Goal: Check status

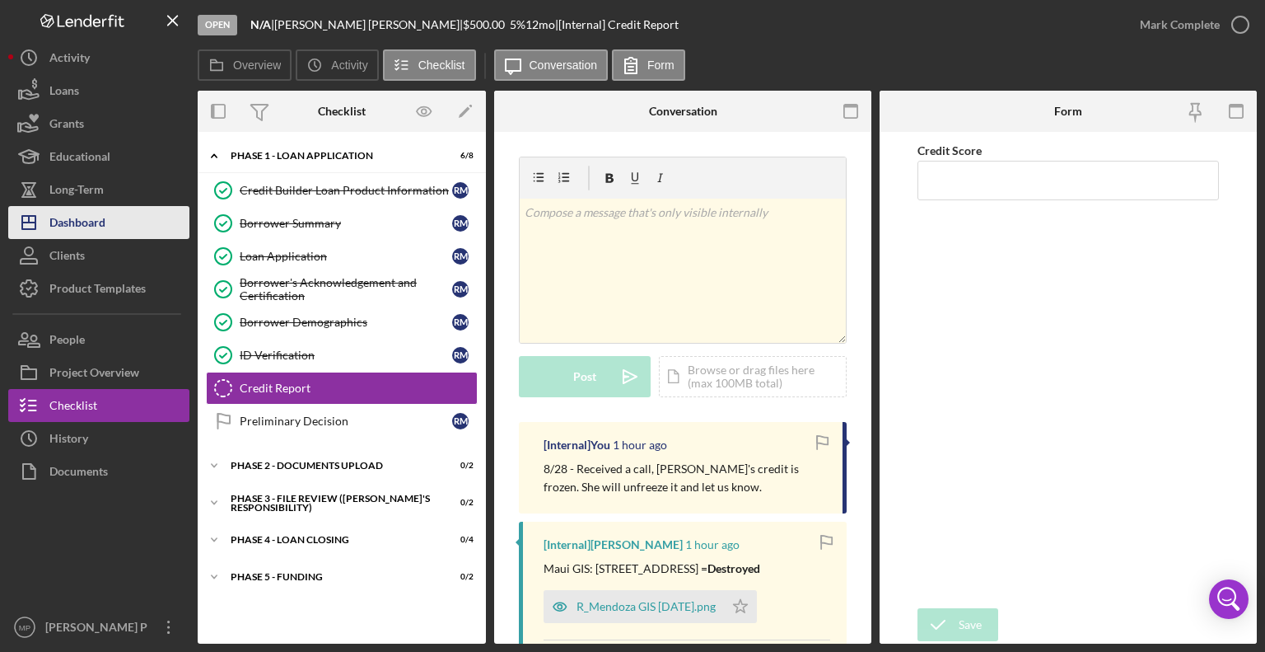
click at [105, 217] on div "Dashboard" at bounding box center [77, 224] width 56 height 37
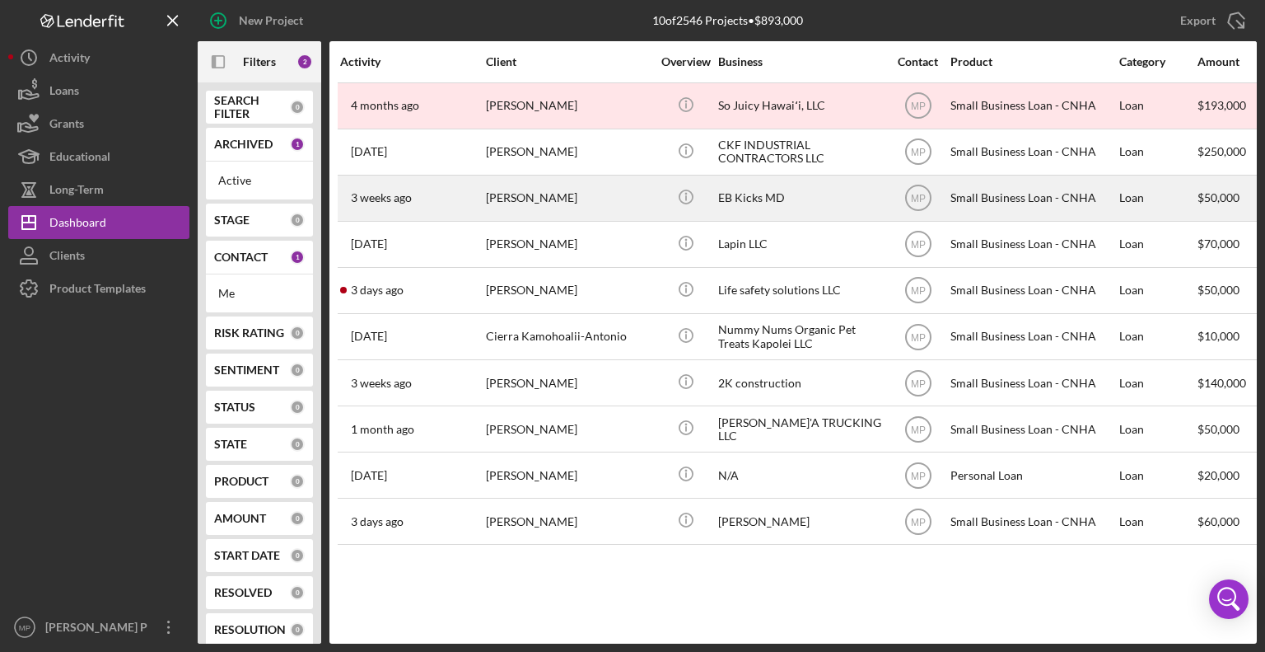
click at [739, 204] on div "EB Kicks MD" at bounding box center [800, 198] width 165 height 44
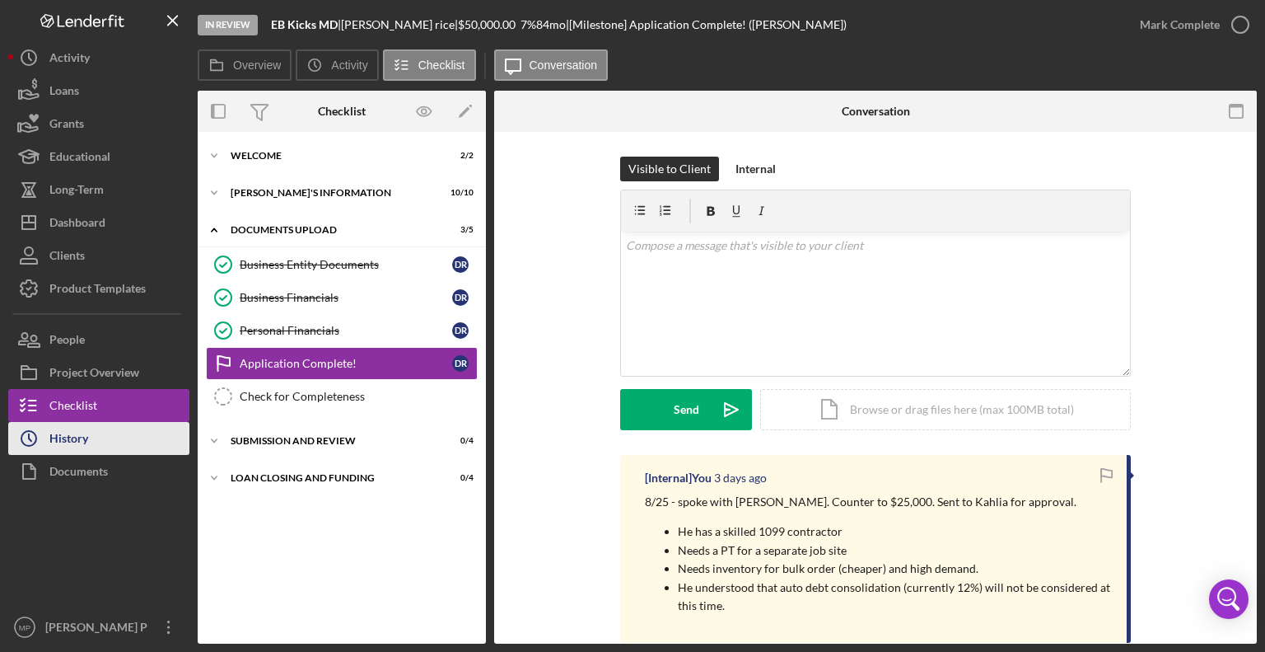
click at [98, 437] on button "Icon/History History" at bounding box center [98, 438] width 181 height 33
